Goal: Task Accomplishment & Management: Manage account settings

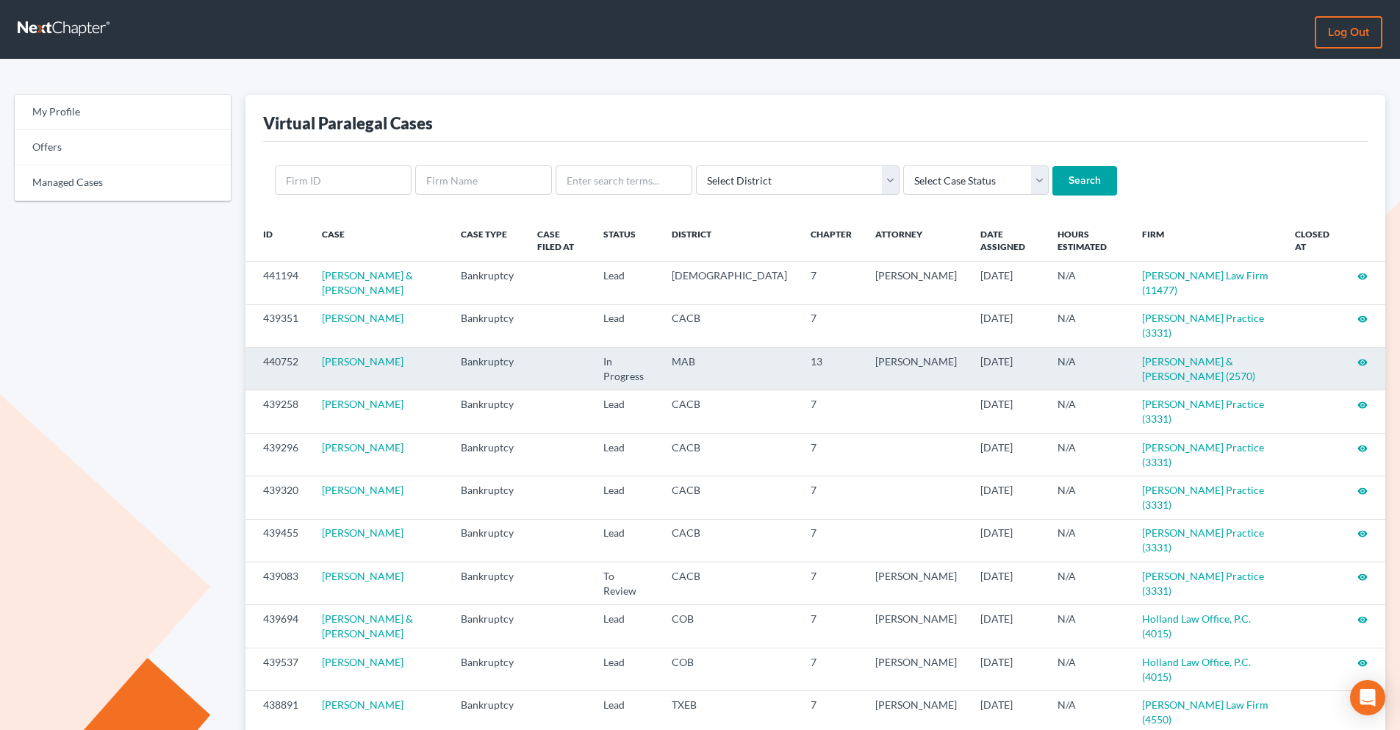
click at [1117, 357] on icon "visibility" at bounding box center [1363, 362] width 10 height 10
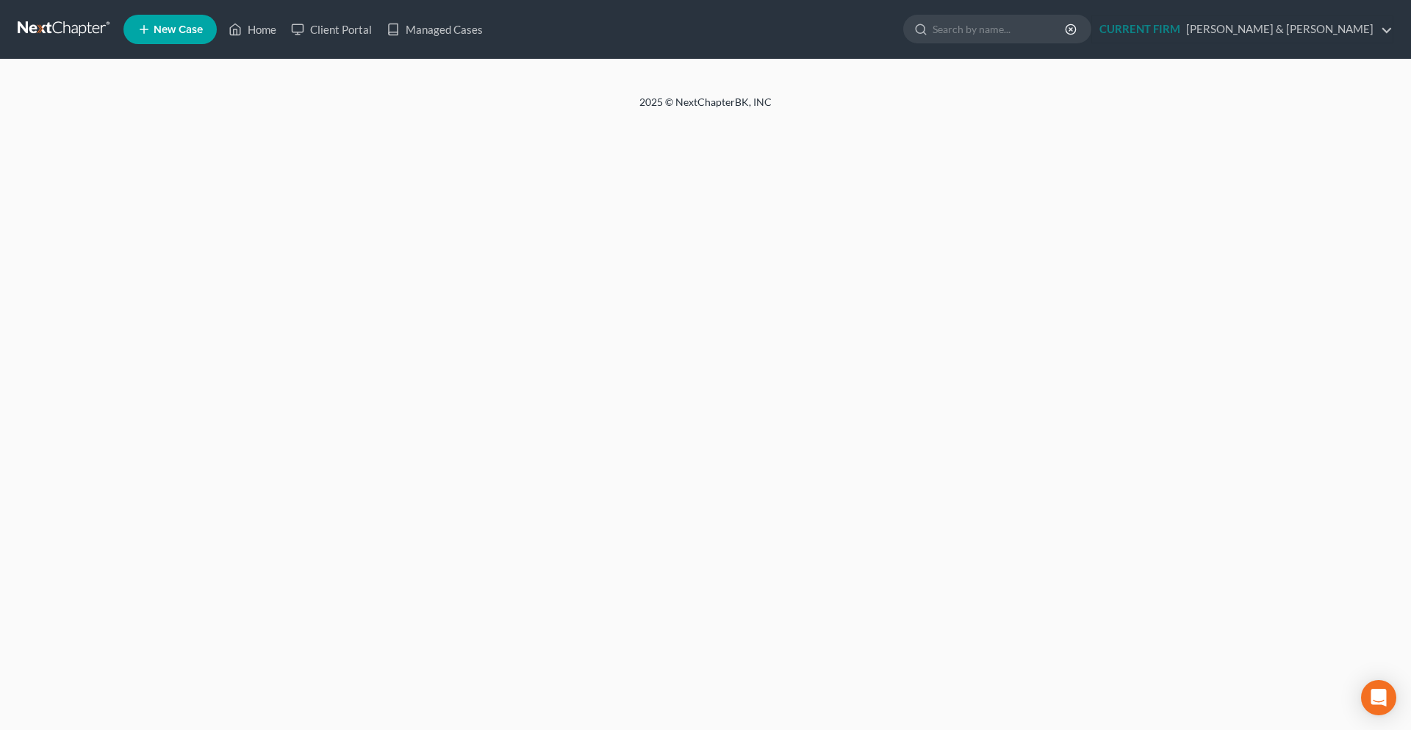
select select "0"
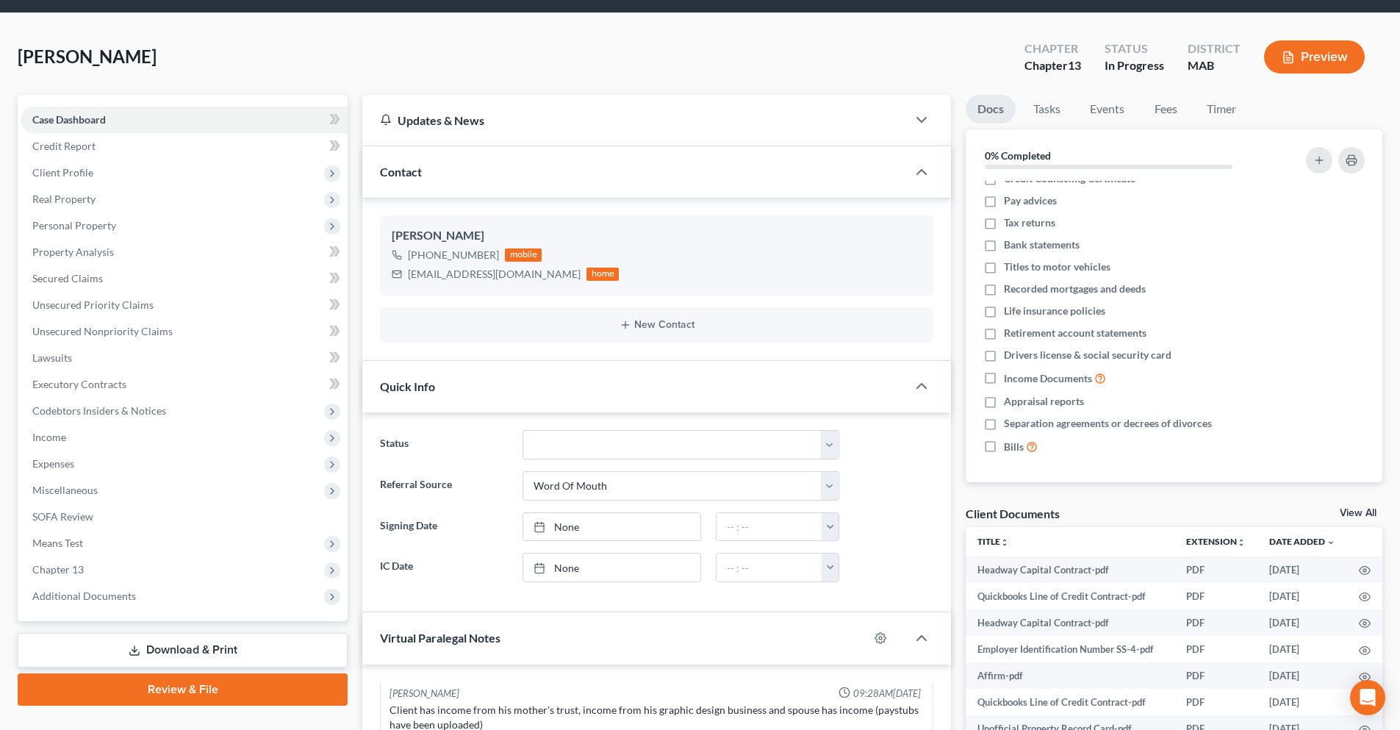
scroll to position [221, 0]
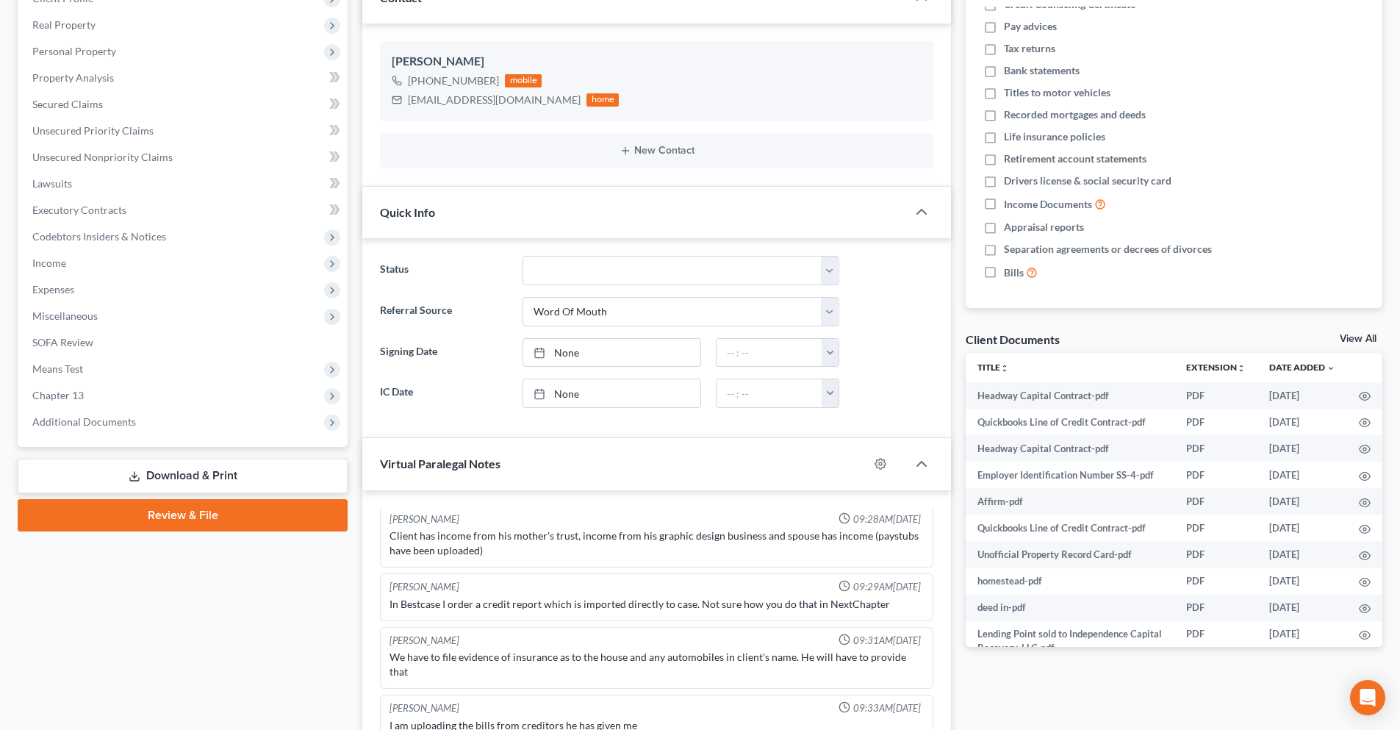
click at [1357, 334] on link "View All" at bounding box center [1358, 339] width 37 height 10
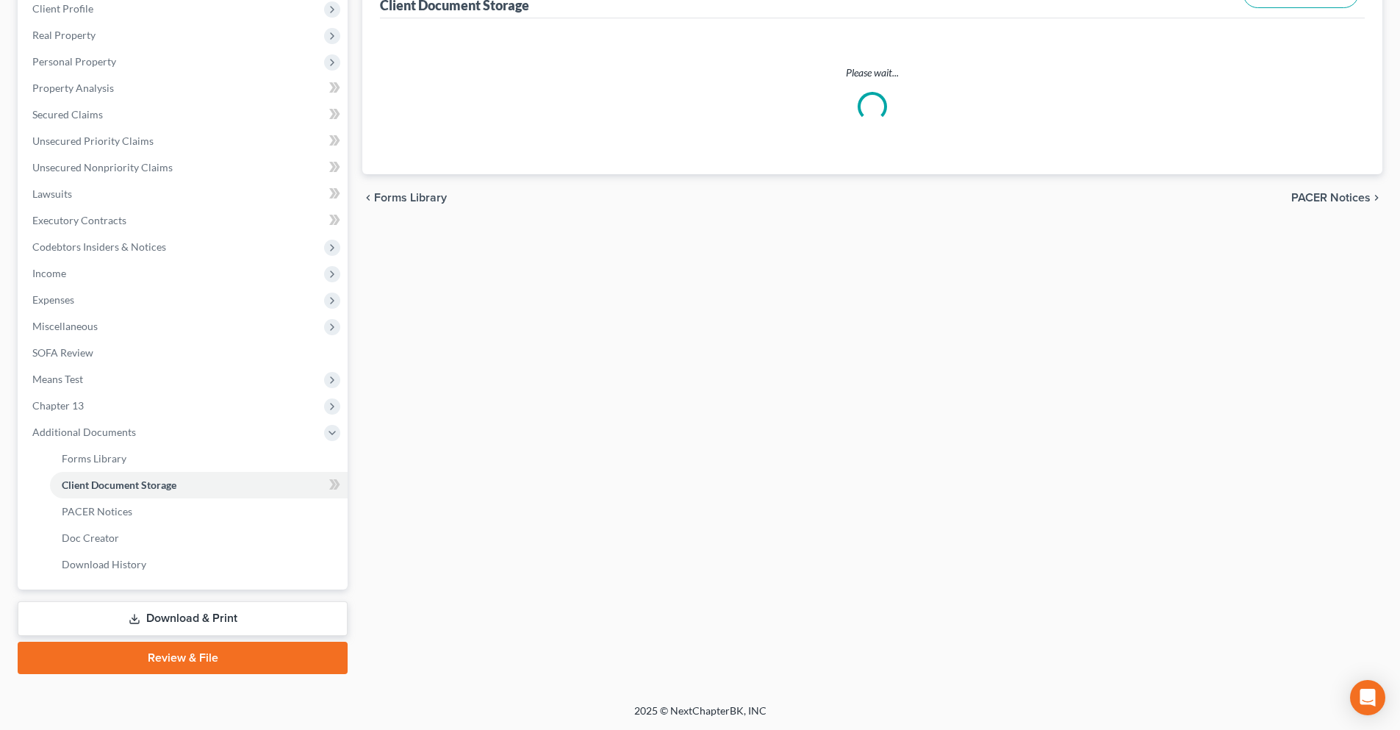
scroll to position [4, 0]
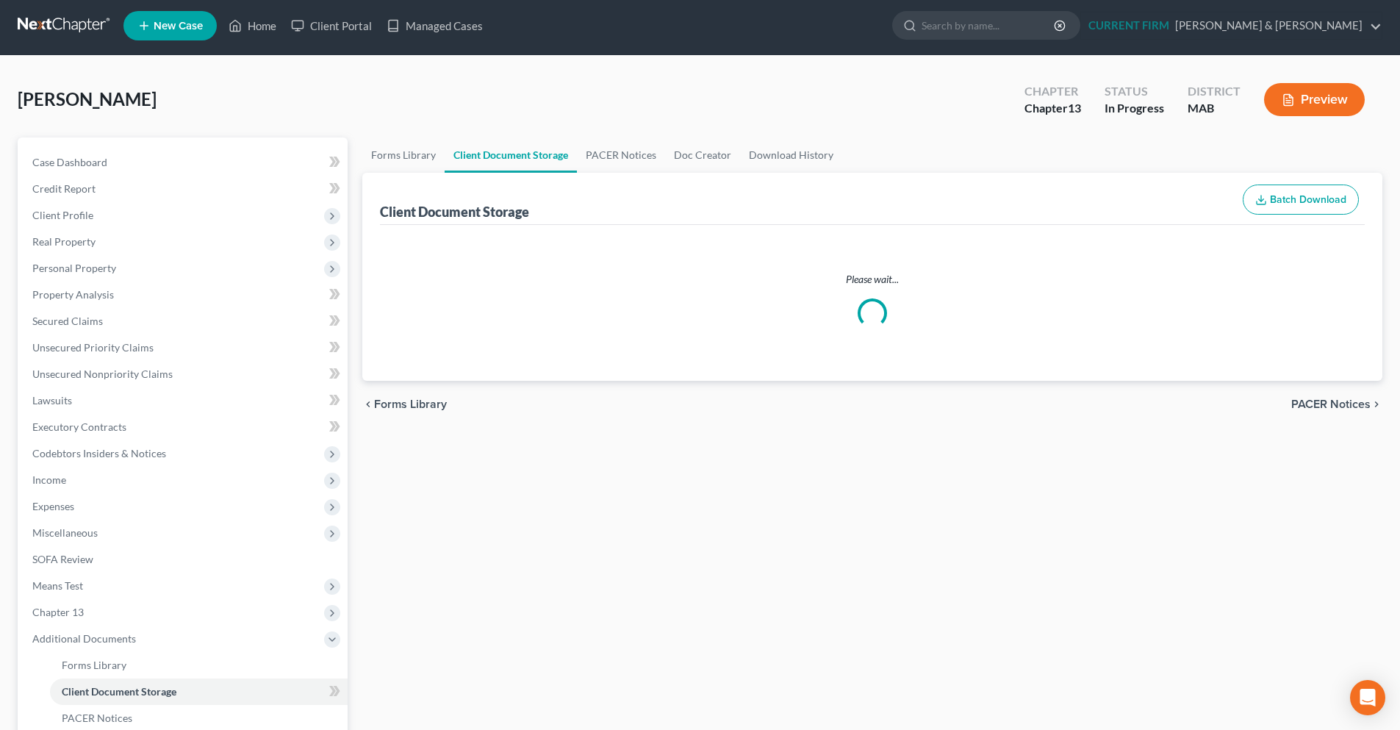
select select "0"
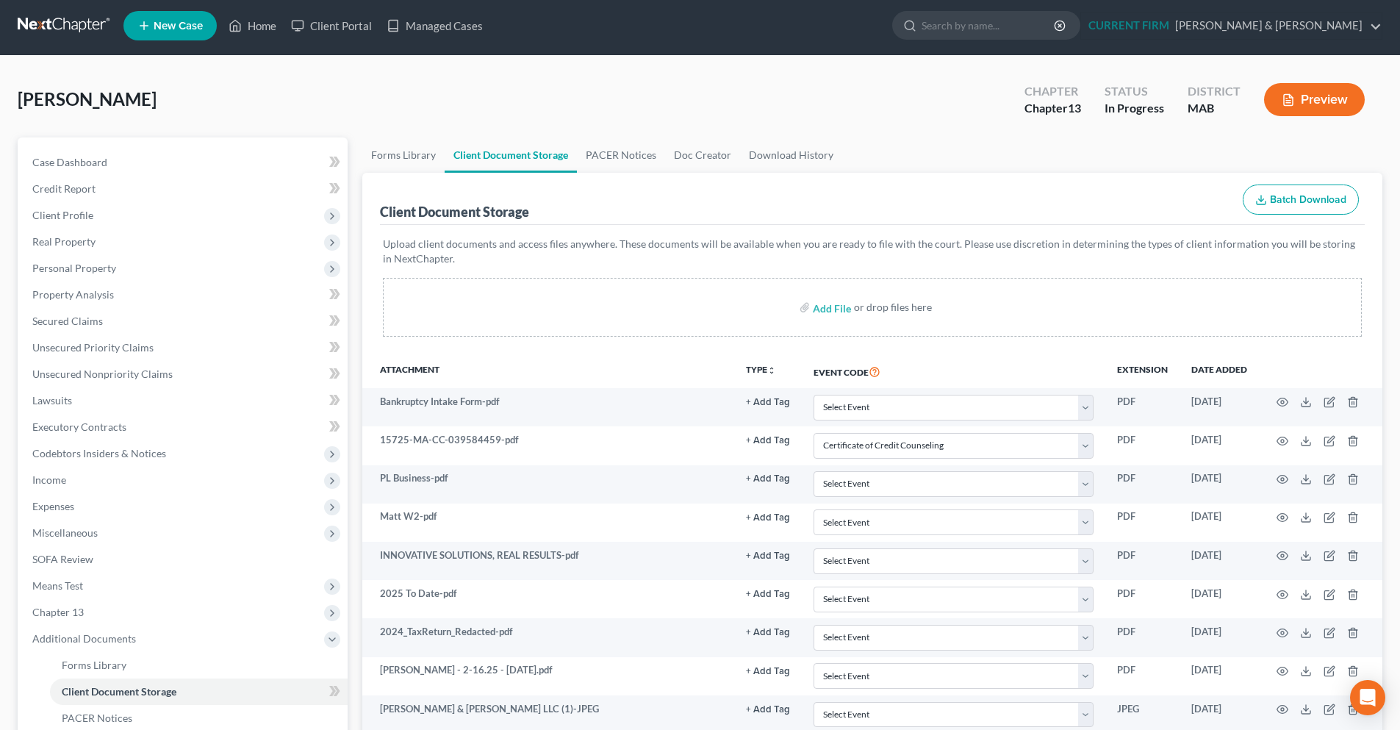
scroll to position [0, 0]
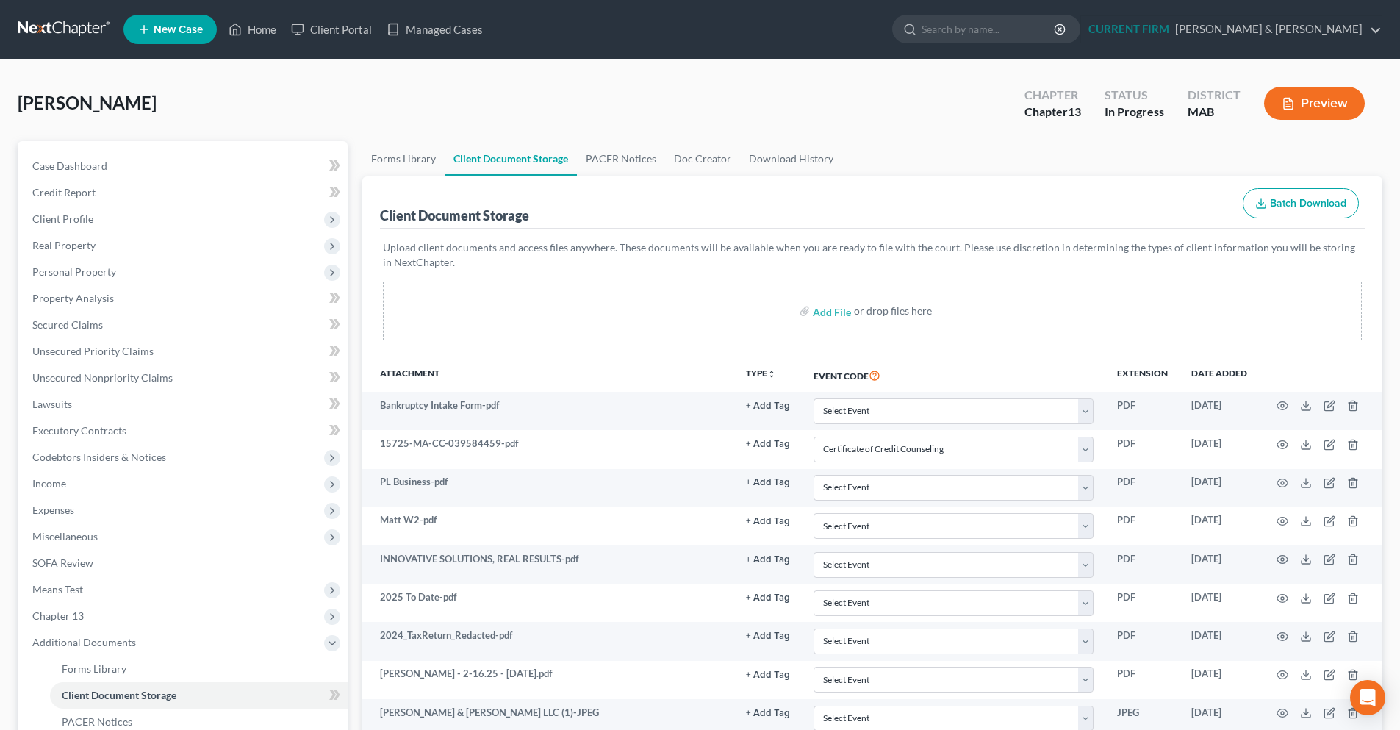
click at [1278, 214] on button "Batch Download" at bounding box center [1301, 203] width 116 height 31
select select "0"
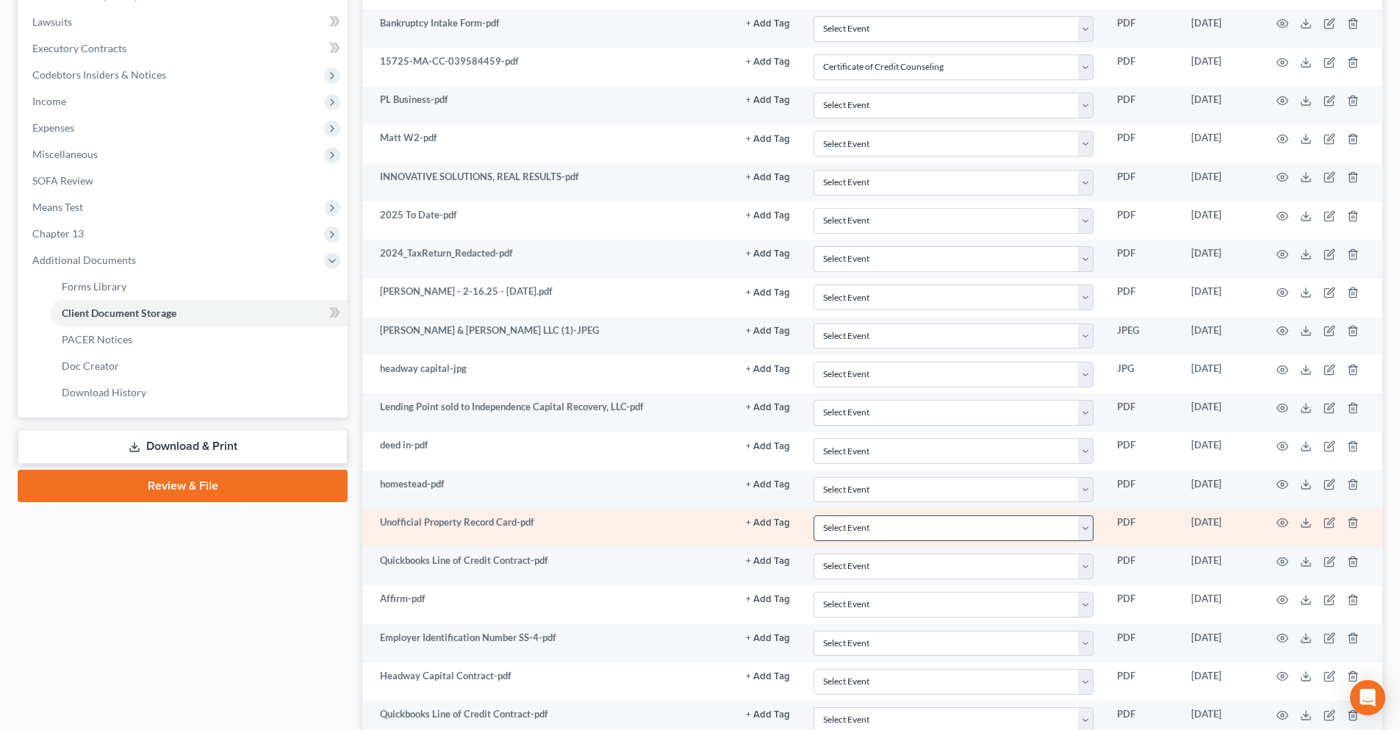
scroll to position [583, 0]
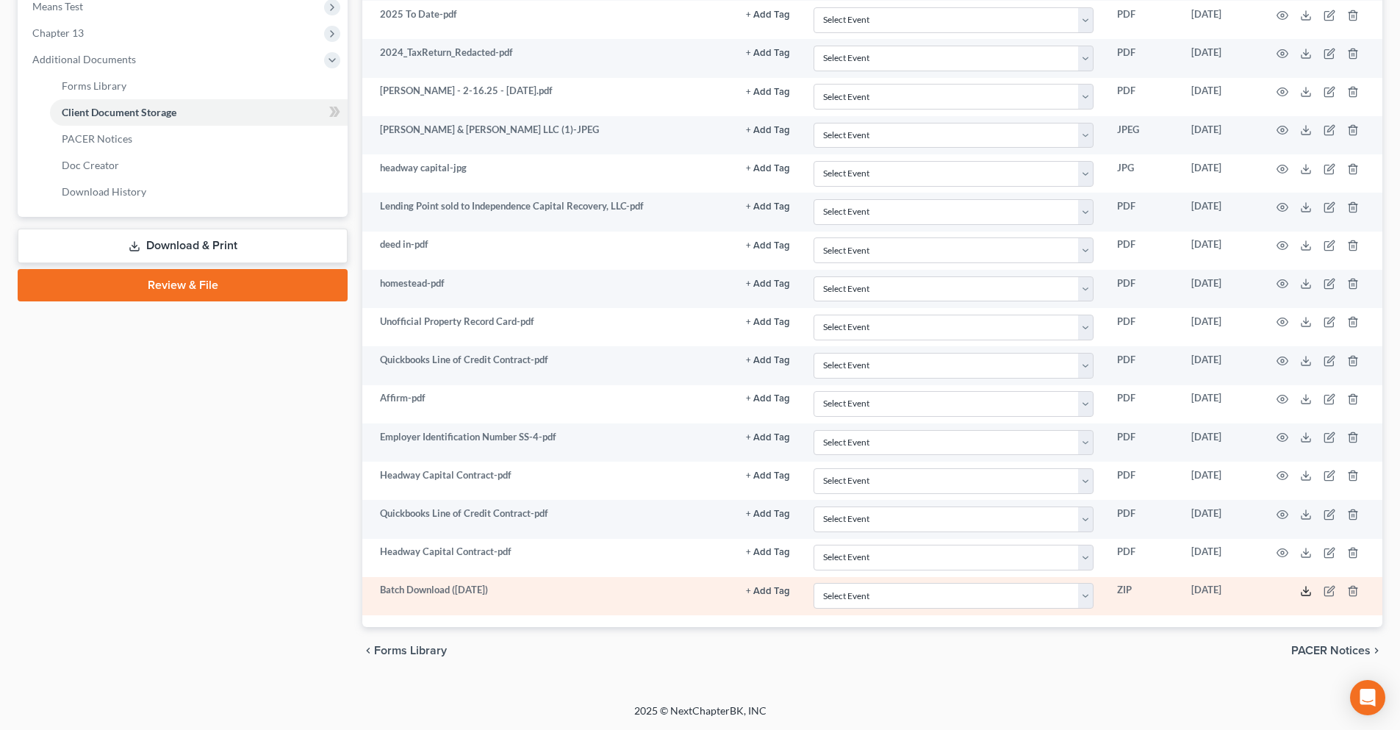
click at [1305, 594] on icon at bounding box center [1306, 591] width 12 height 12
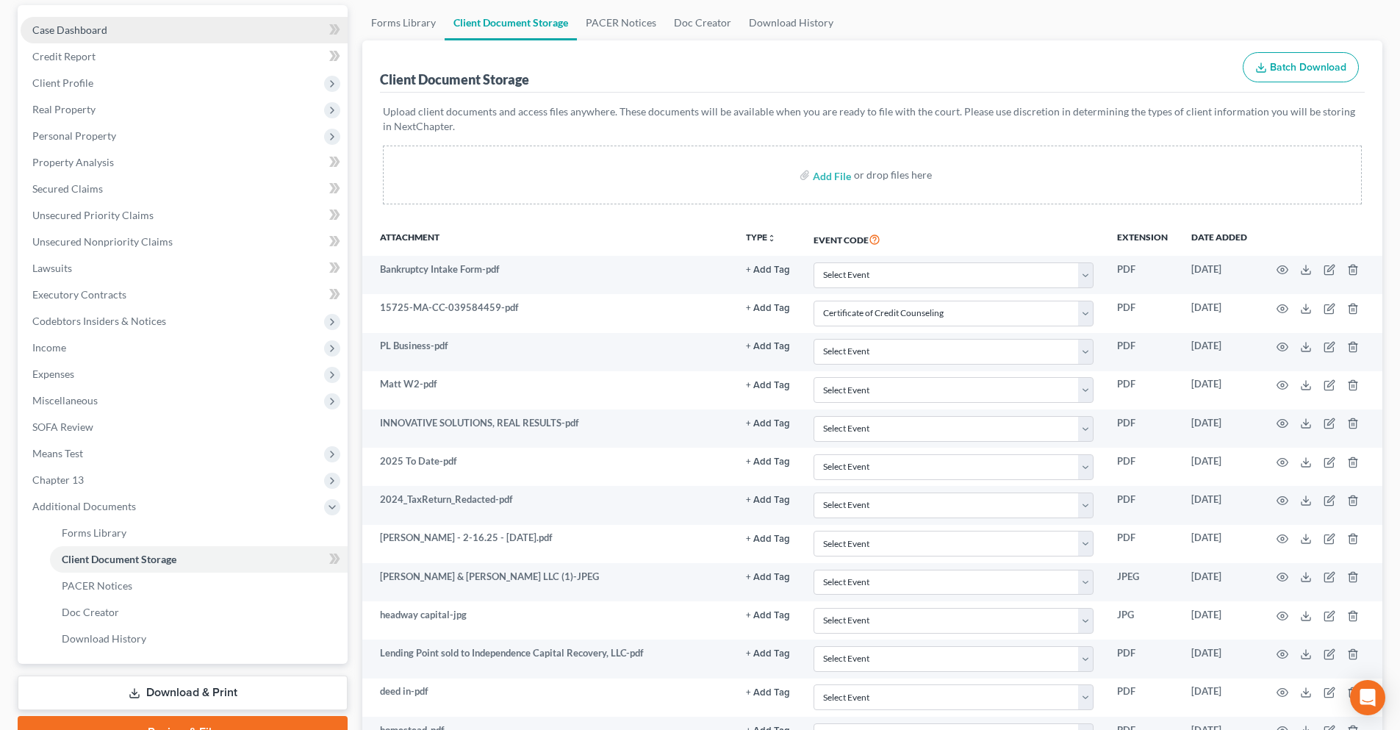
scroll to position [0, 0]
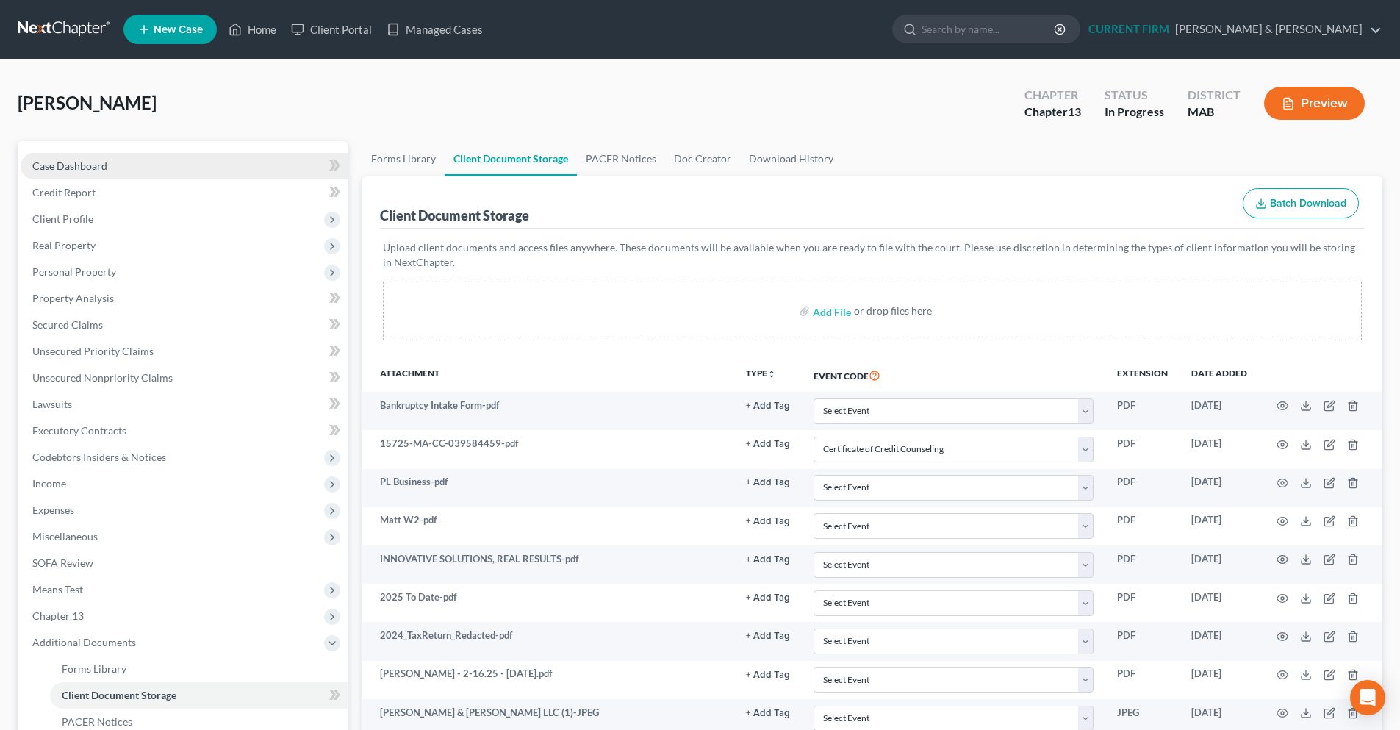
click at [201, 157] on link "Case Dashboard" at bounding box center [184, 166] width 327 height 26
select select "0"
